Goal: Task Accomplishment & Management: Manage account settings

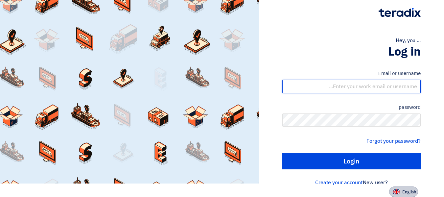
type input "[EMAIL_ADDRESS][PERSON_NAME][DOMAIN_NAME]"
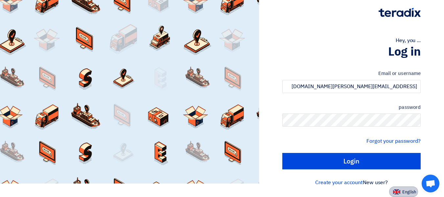
click at [399, 189] on button "English" at bounding box center [403, 191] width 29 height 11
type input "Sign in"
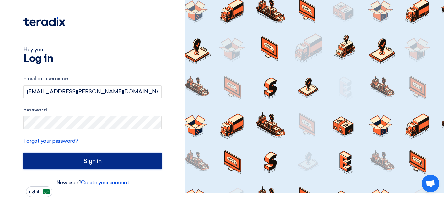
click at [107, 161] on input "Sign in" at bounding box center [92, 161] width 138 height 16
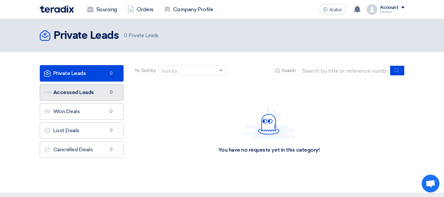
click at [77, 93] on font "Accessed Leads" at bounding box center [73, 92] width 41 height 6
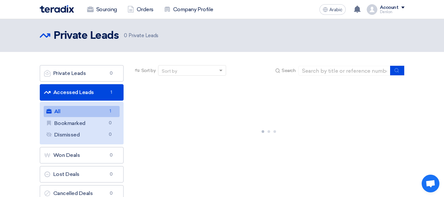
click at [91, 113] on link "All All 1" at bounding box center [82, 111] width 76 height 11
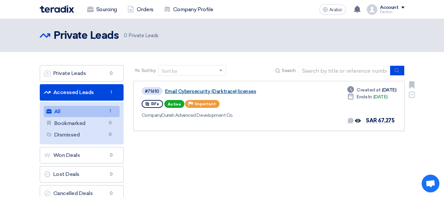
click at [205, 92] on font "Email Cybersecurity (Darktrace) licenses" at bounding box center [210, 91] width 91 height 6
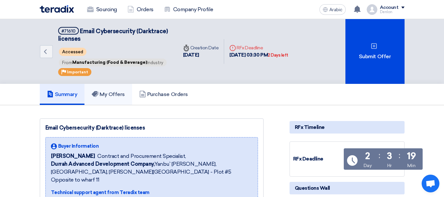
click at [112, 93] on font "My Offers" at bounding box center [112, 94] width 25 height 6
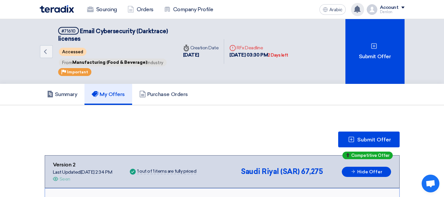
click at [361, 9] on icon at bounding box center [357, 9] width 7 height 7
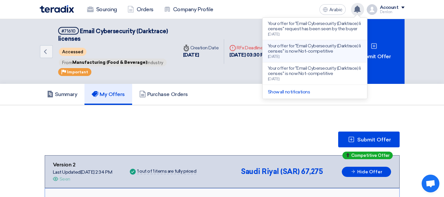
click at [326, 50] on font "Your offer for "Email Cybersecurity (Darktrace) licenses" is now Not-competitive" at bounding box center [314, 48] width 93 height 11
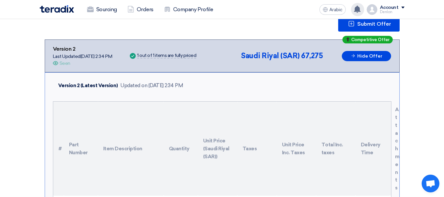
scroll to position [51, 0]
